Goal: Task Accomplishment & Management: Manage account settings

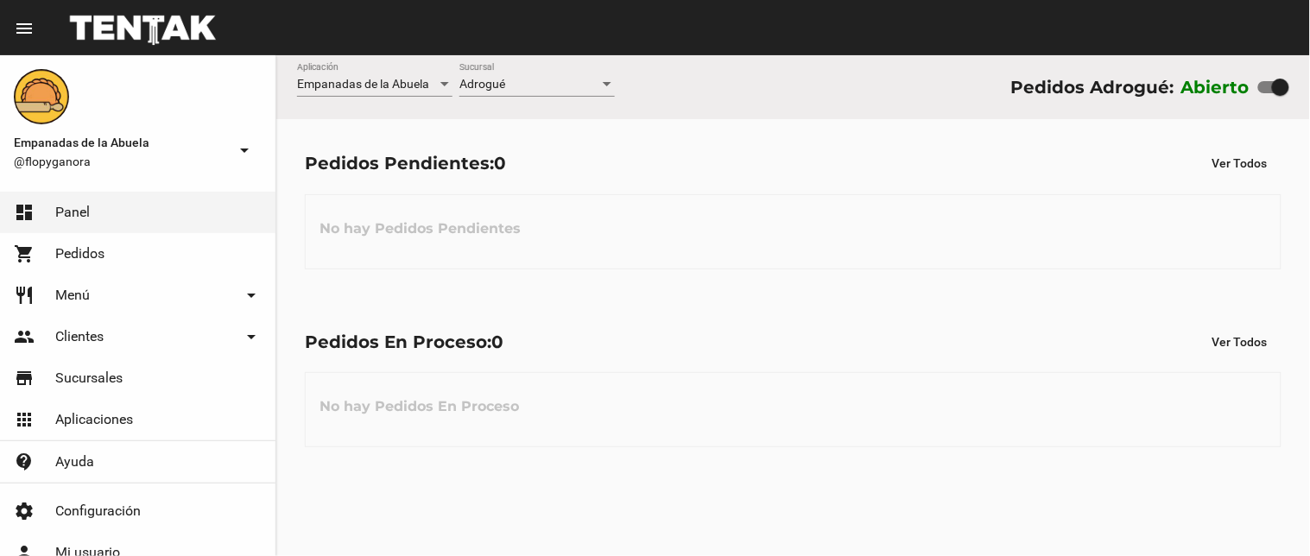
click at [445, 555] on div "Empanadas de la Abuela Aplicación Adrogué Sucursal Pedidos Adrogué: Abierto Ped…" at bounding box center [793, 305] width 1034 height 501
click at [445, 544] on div "Empanadas de la Abuela Aplicación Adrogué Sucursal Pedidos Adrogué: Abierto Ped…" at bounding box center [793, 305] width 1034 height 501
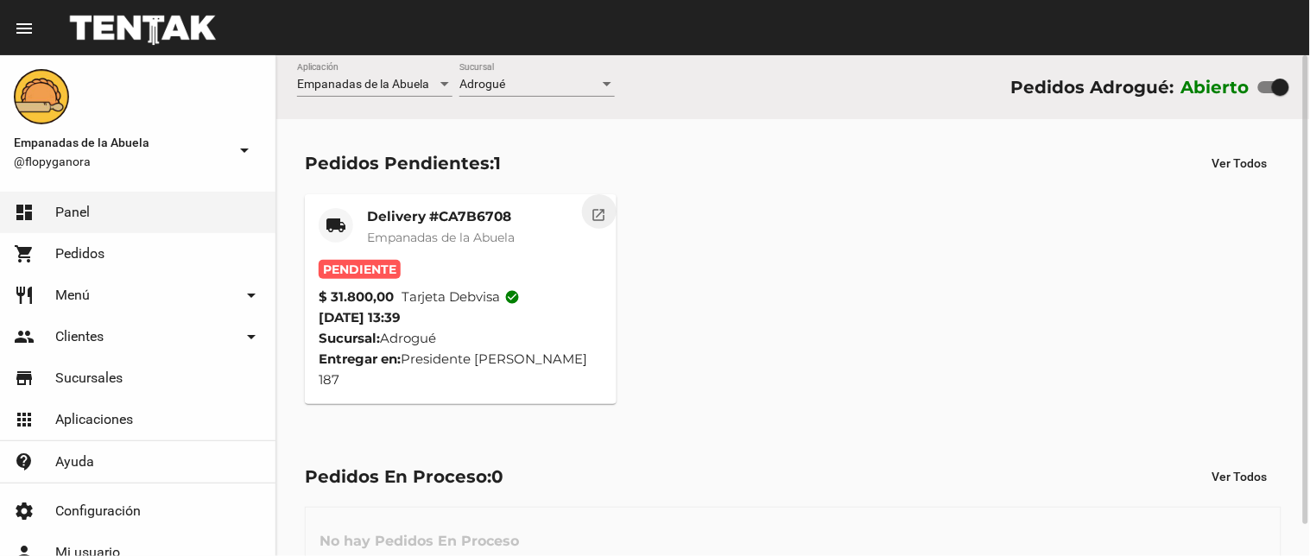
click at [609, 207] on button "open_in_new" at bounding box center [599, 211] width 35 height 35
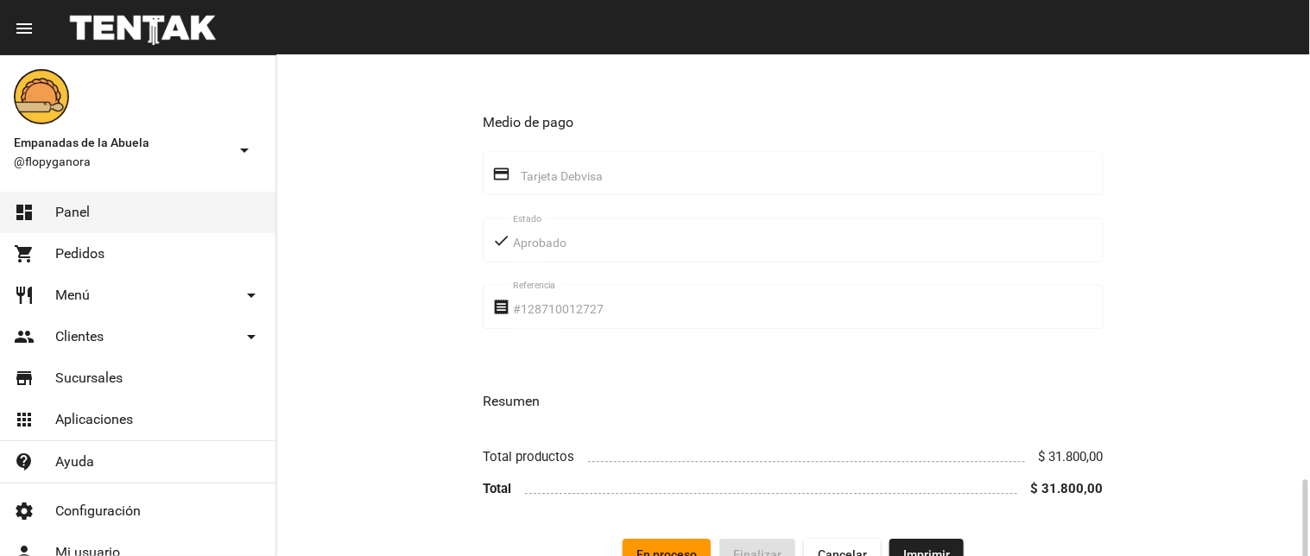
scroll to position [1114, 0]
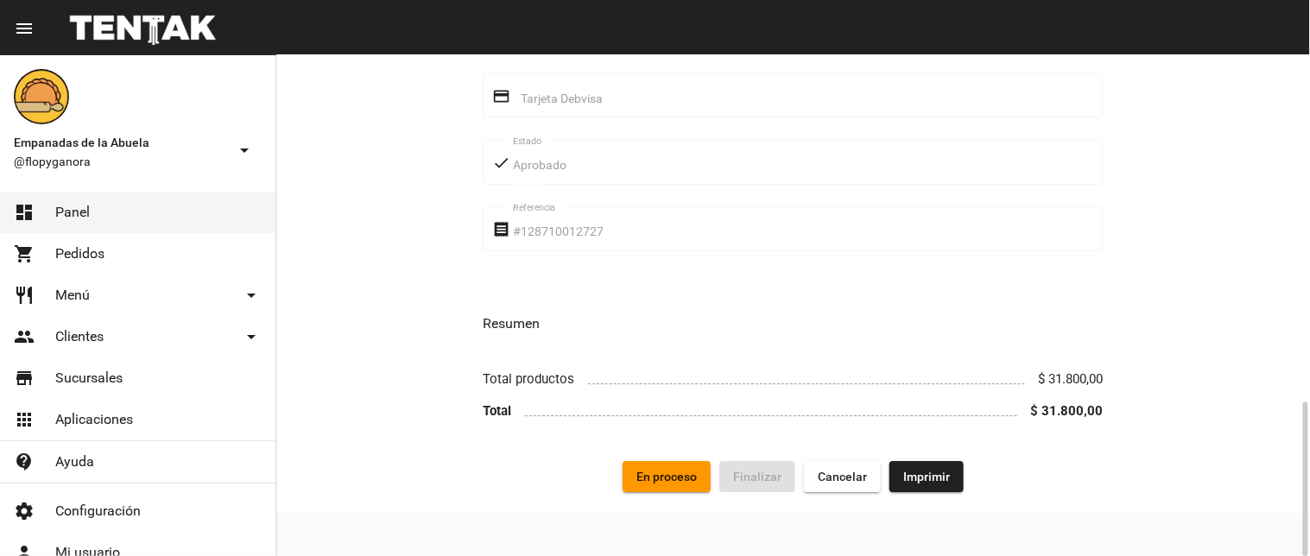
click at [947, 476] on span "Imprimir" at bounding box center [926, 477] width 47 height 14
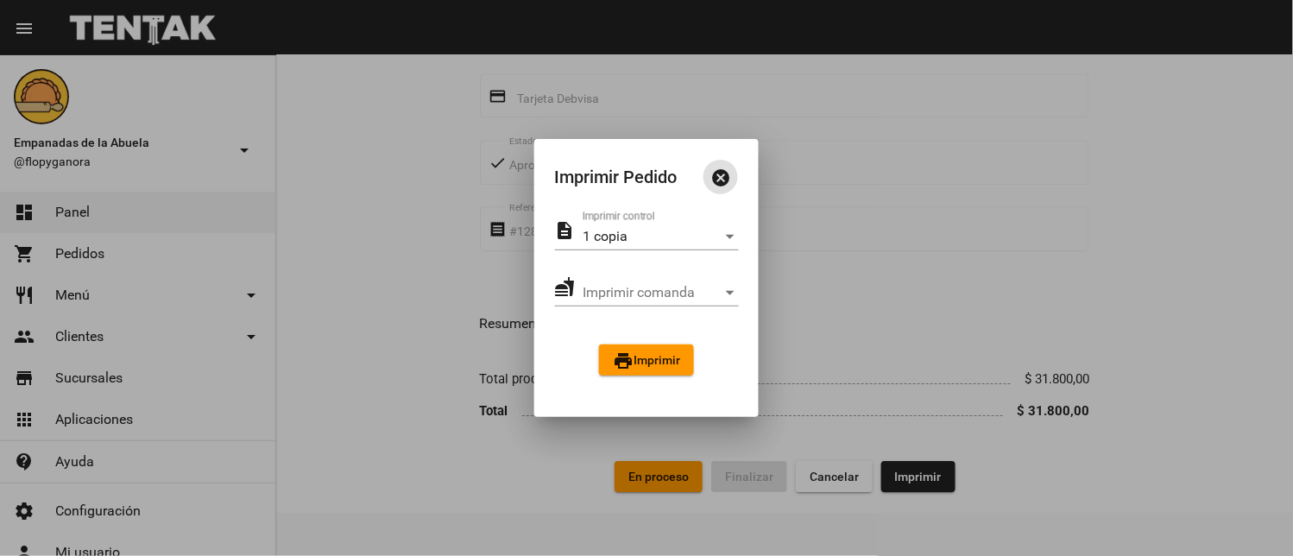
click at [652, 348] on button "print Imprimir" at bounding box center [646, 360] width 95 height 31
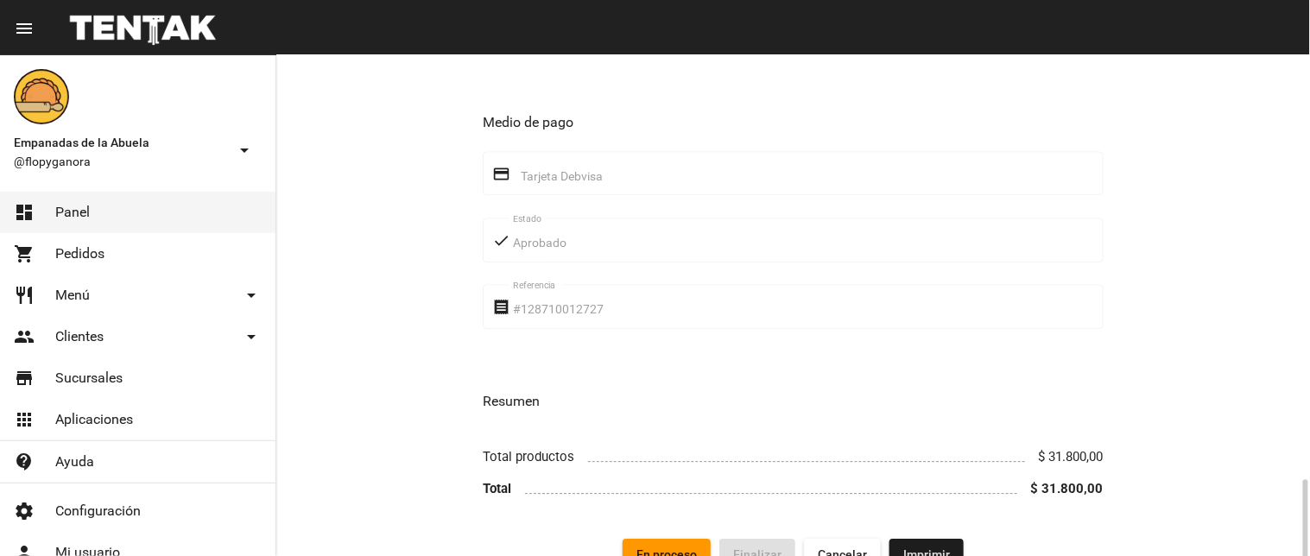
scroll to position [1114, 0]
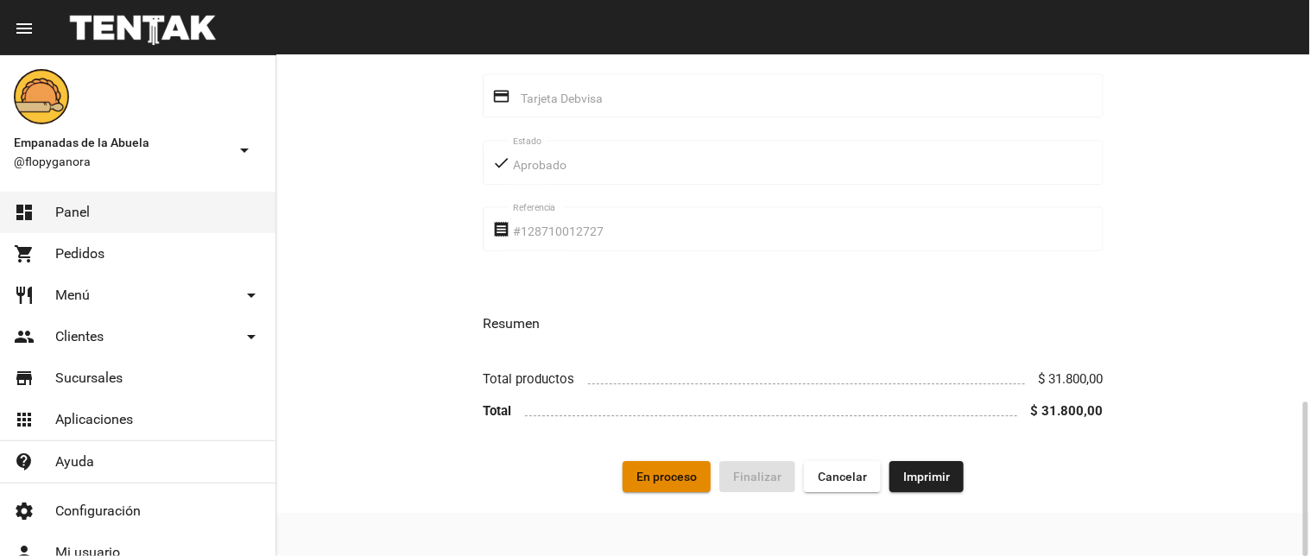
click at [686, 484] on span "En proceso" at bounding box center [666, 477] width 60 height 14
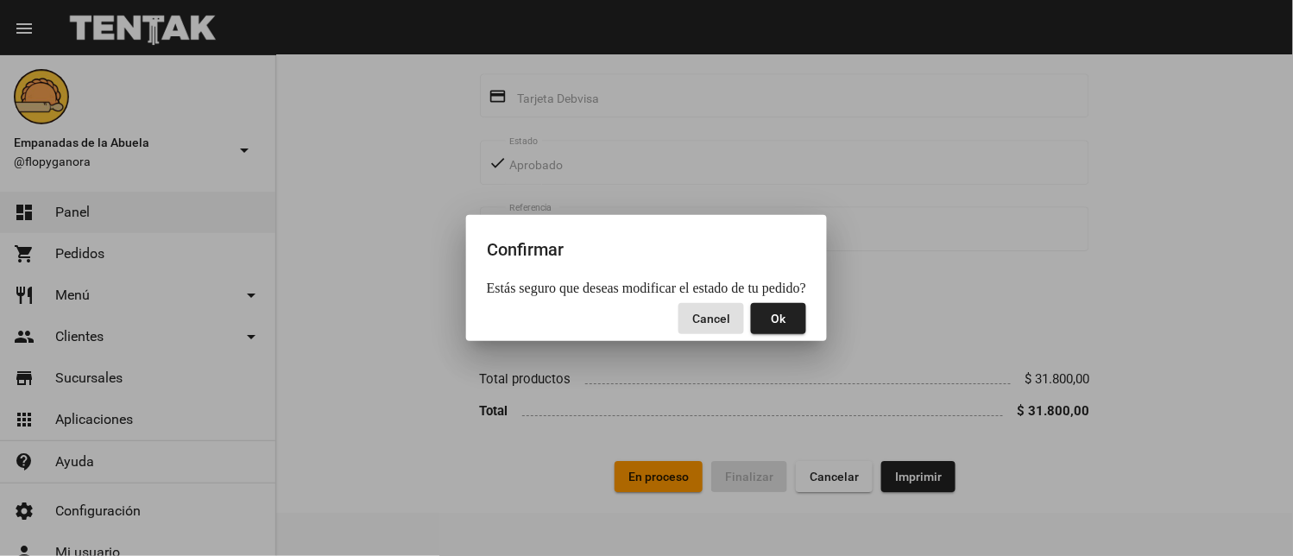
click at [795, 313] on button "Ok" at bounding box center [778, 318] width 55 height 31
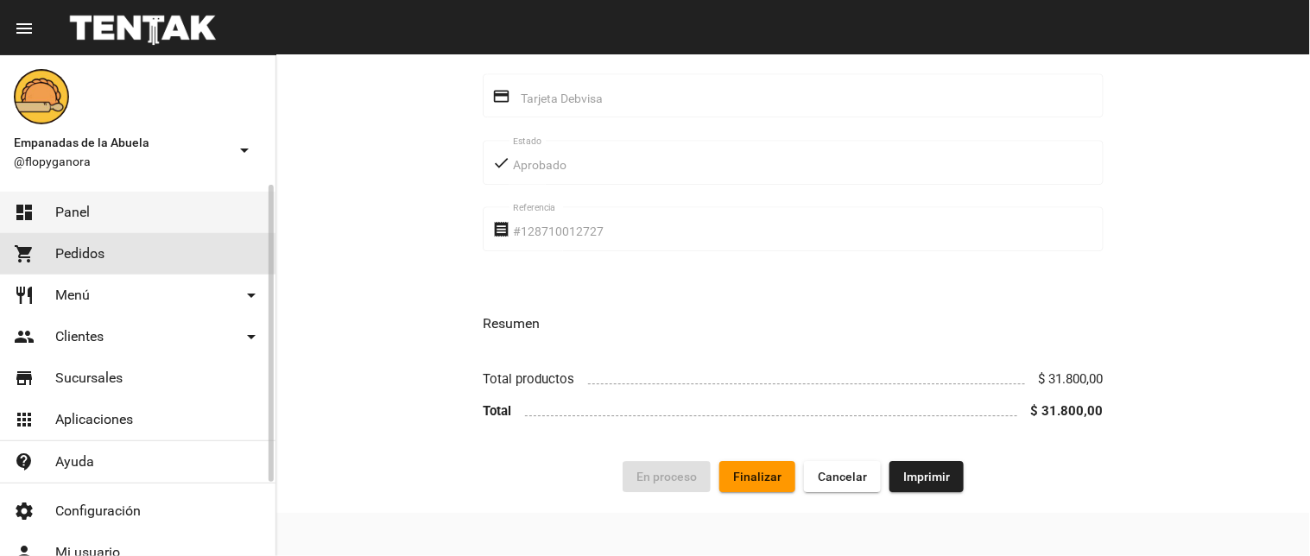
click at [83, 250] on span "Pedidos" at bounding box center [79, 253] width 49 height 17
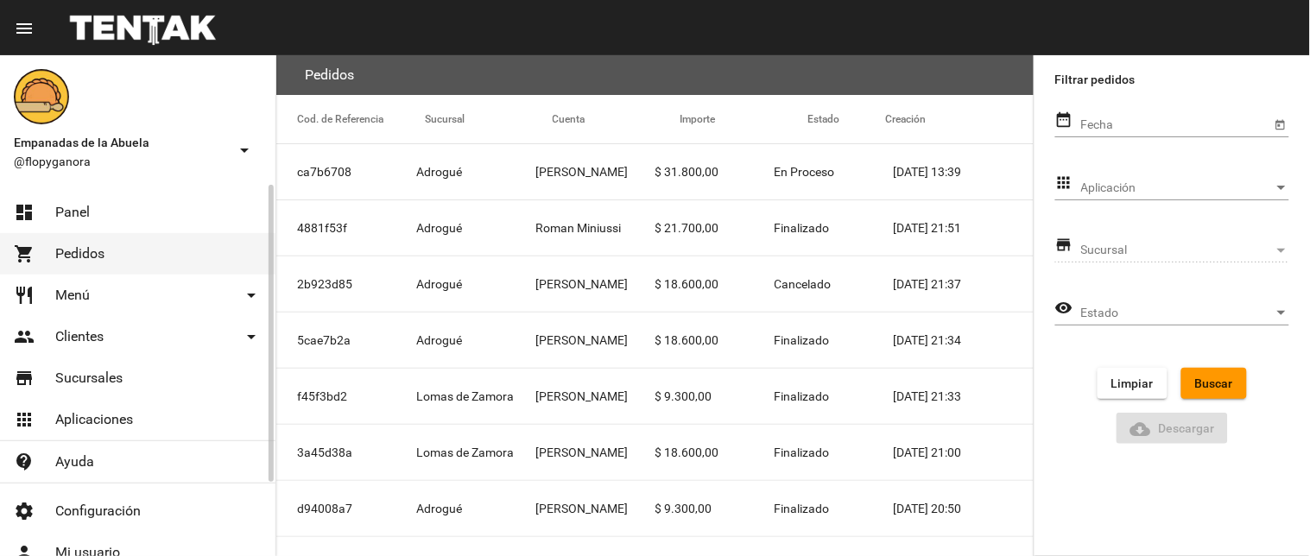
click at [107, 257] on link "shopping_cart Pedidos" at bounding box center [137, 253] width 275 height 41
